Goal: Check status: Check status

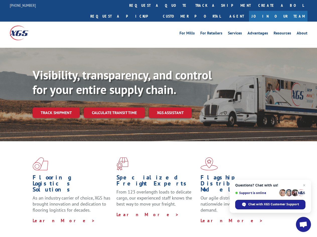
click at [158, 118] on div "Visibility, transparency, and control for your entire supply chain. Track shipm…" at bounding box center [175, 103] width 284 height 70
click at [191, 5] on link "track a shipment" at bounding box center [222, 5] width 63 height 11
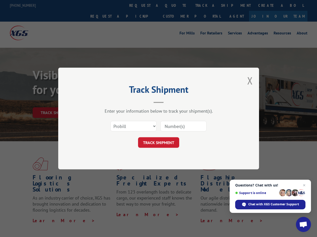
click at [175, 5] on div "Track Shipment Enter your information below to track your shipment(s). Select c…" at bounding box center [158, 118] width 317 height 237
click at [207, 5] on div "Track Shipment Enter your information below to track your shipment(s). Select c…" at bounding box center [158, 118] width 317 height 237
click at [56, 101] on div "Track Shipment Enter your information below to track your shipment(s). Select c…" at bounding box center [158, 118] width 317 height 237
click at [114, 101] on header "Track Shipment" at bounding box center [158, 94] width 151 height 17
click at [170, 101] on header "Track Shipment" at bounding box center [158, 94] width 151 height 17
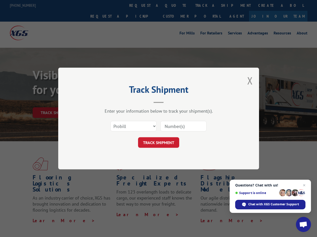
click at [303, 224] on span "Open chat" at bounding box center [303, 224] width 8 height 7
